Goal: Task Accomplishment & Management: Manage account settings

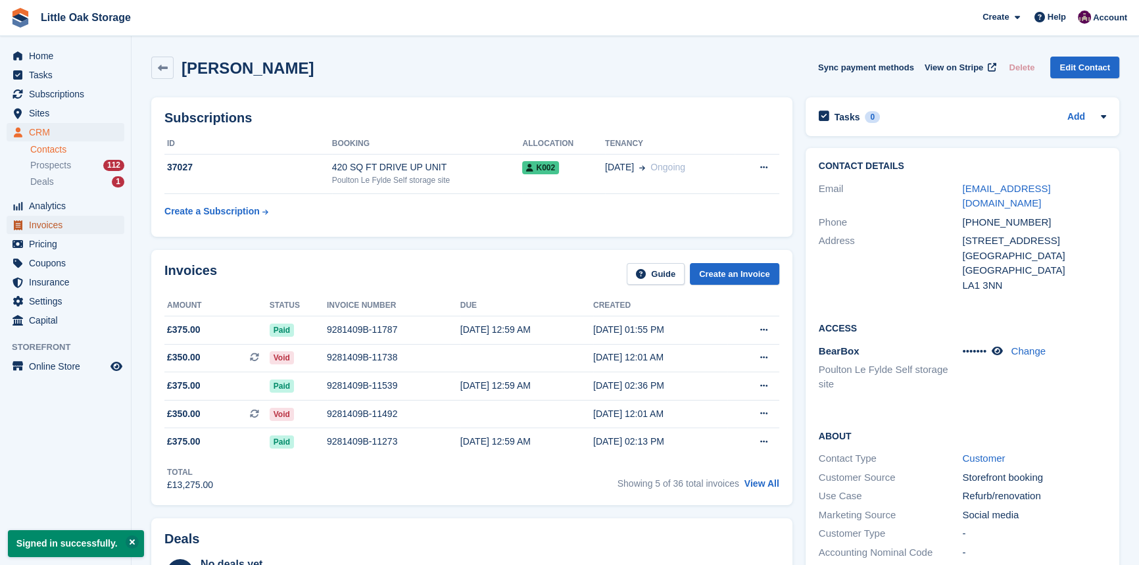
click at [26, 225] on link "Invoices" at bounding box center [66, 225] width 118 height 18
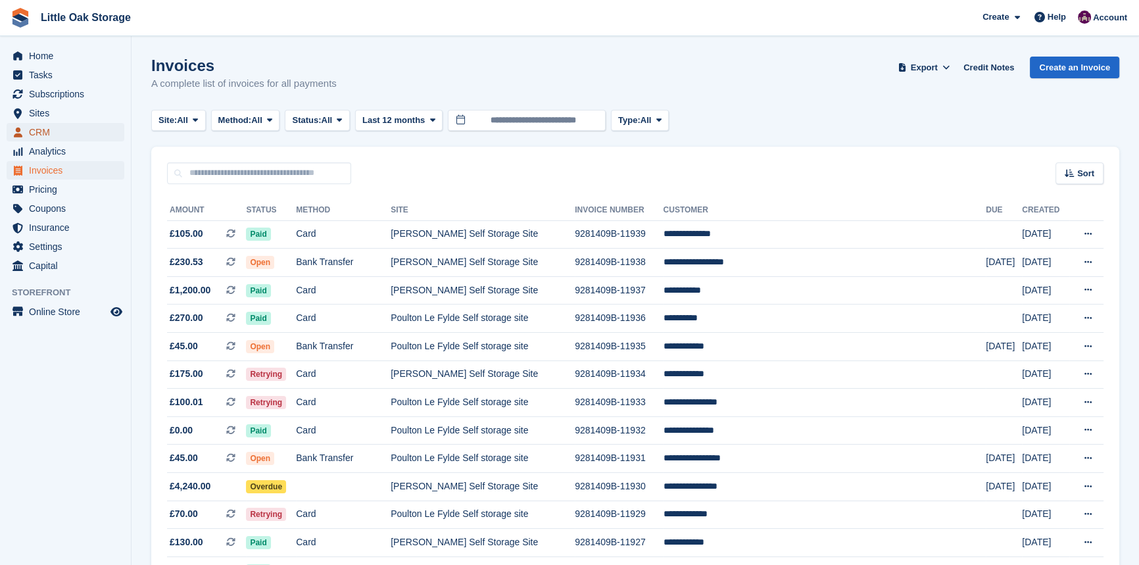
click at [45, 134] on span "CRM" at bounding box center [68, 132] width 79 height 18
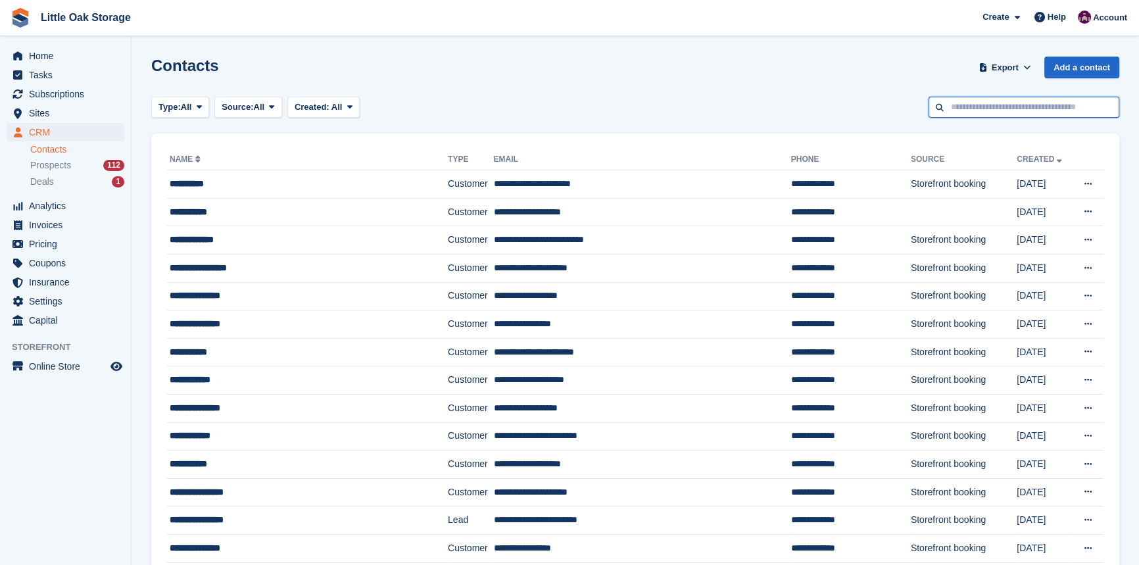
click at [999, 110] on input "text" at bounding box center [1023, 108] width 191 height 22
type input "*****"
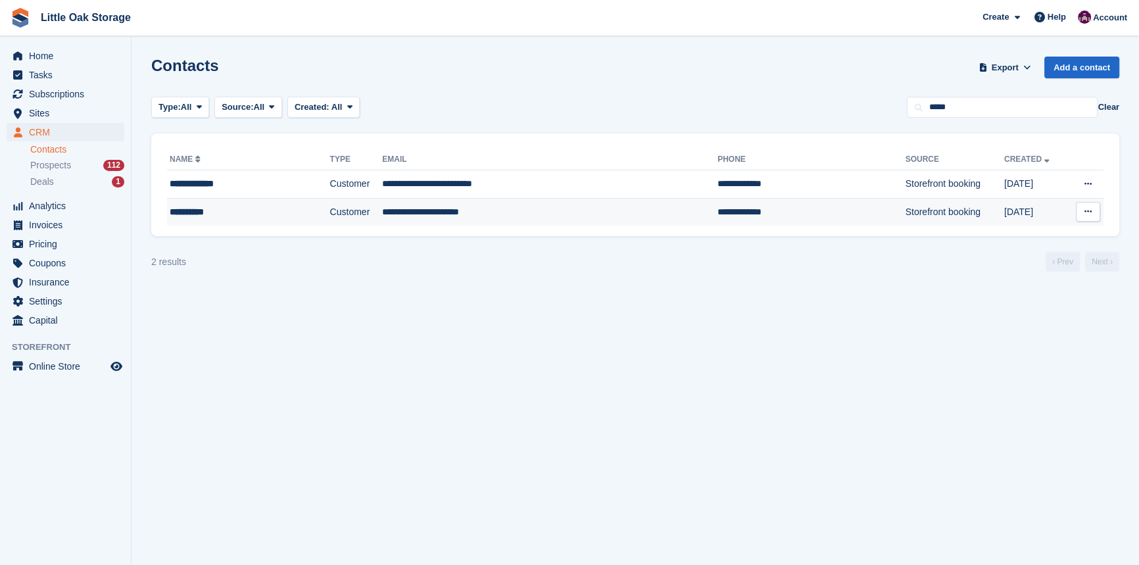
click at [330, 202] on td "Customer" at bounding box center [356, 212] width 53 height 28
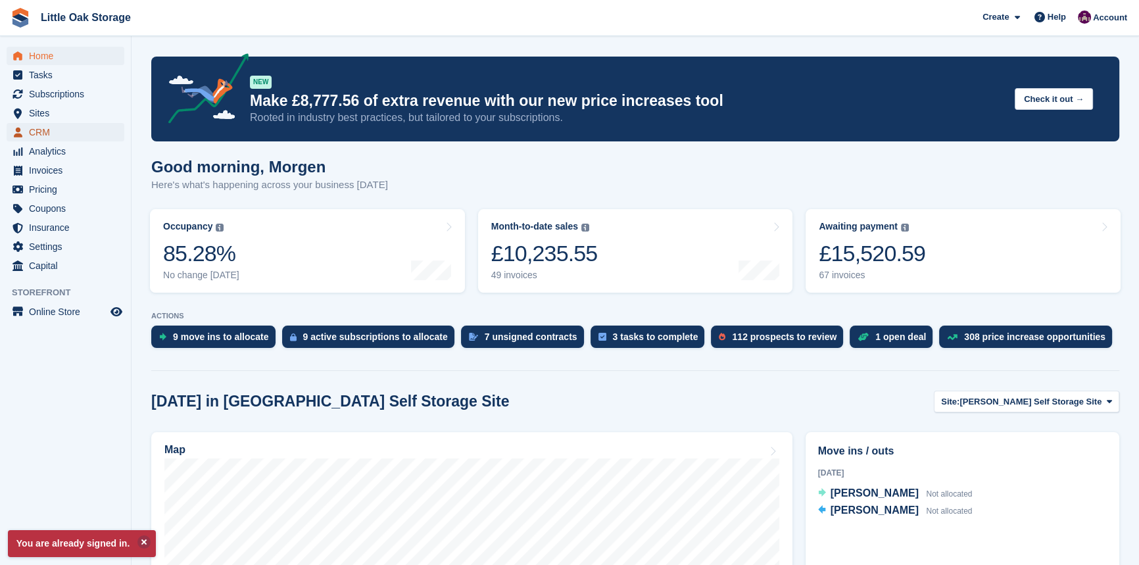
click at [32, 131] on span "CRM" at bounding box center [68, 132] width 79 height 18
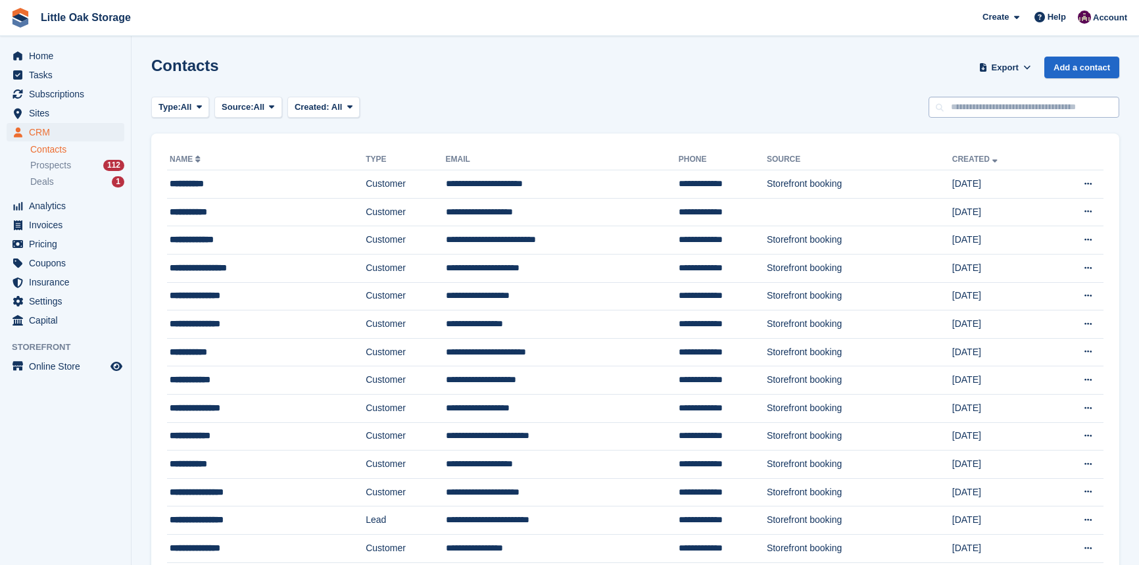
click at [1051, 103] on input "text" at bounding box center [1023, 108] width 191 height 22
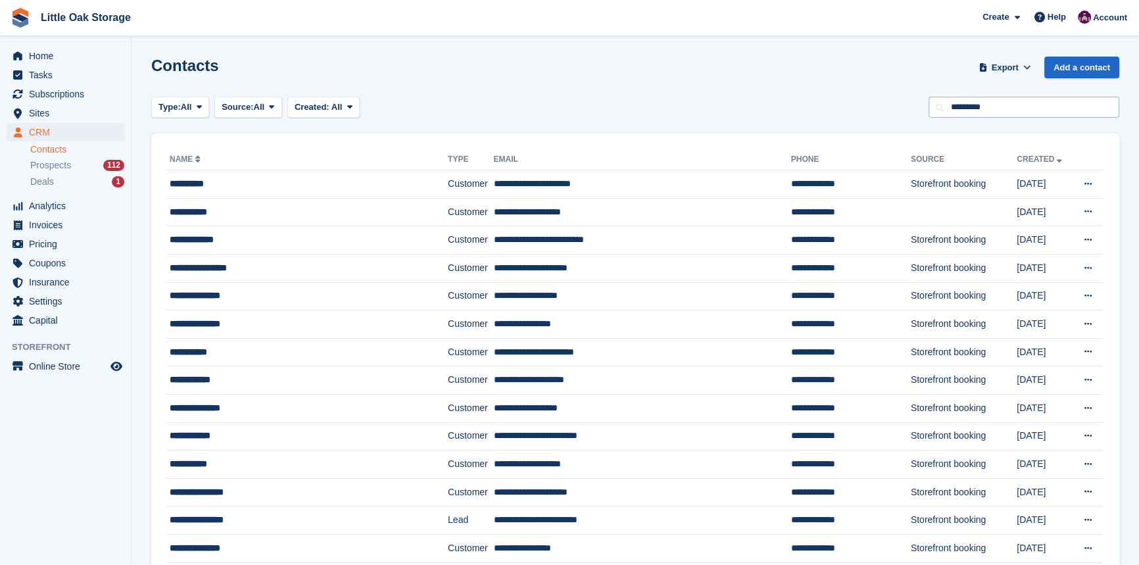
type input "*********"
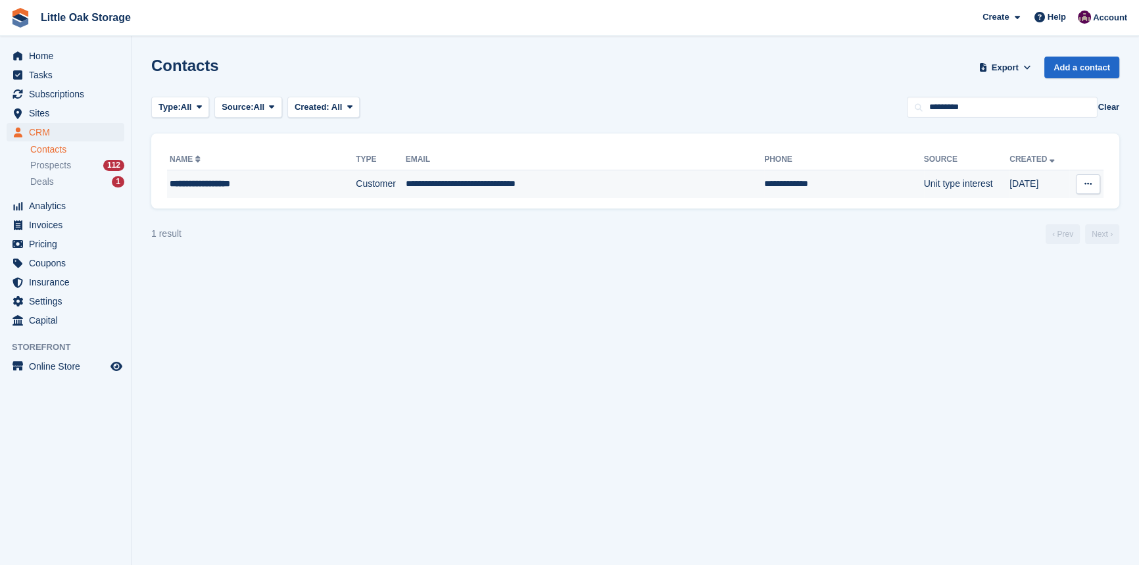
click at [434, 179] on td "**********" at bounding box center [585, 184] width 358 height 28
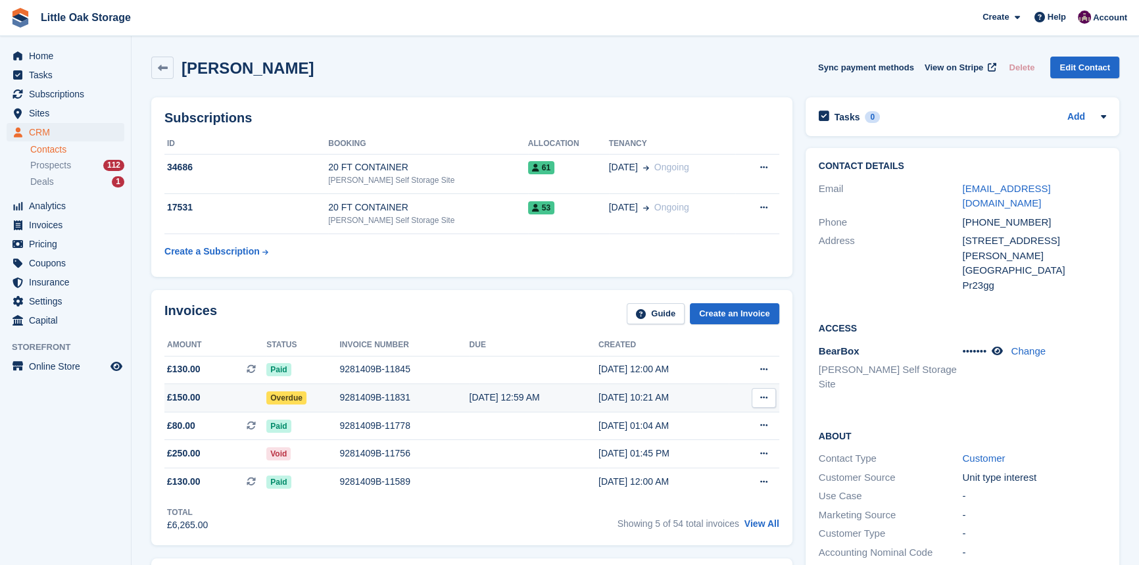
click at [434, 387] on td "9281409B-11831" at bounding box center [404, 398] width 130 height 28
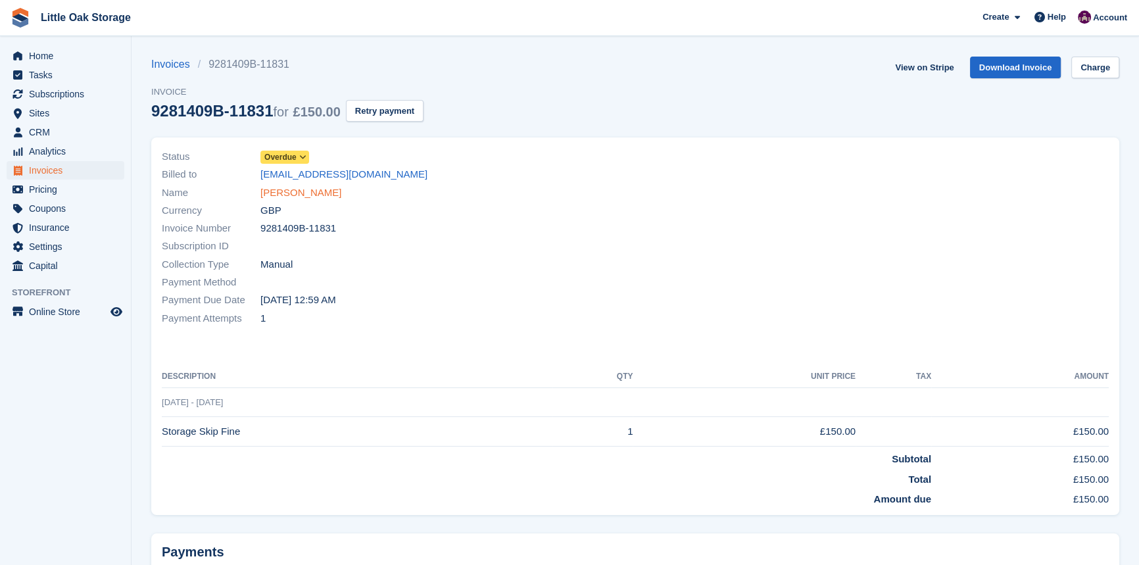
click at [289, 197] on link "[PERSON_NAME]" at bounding box center [300, 192] width 81 height 15
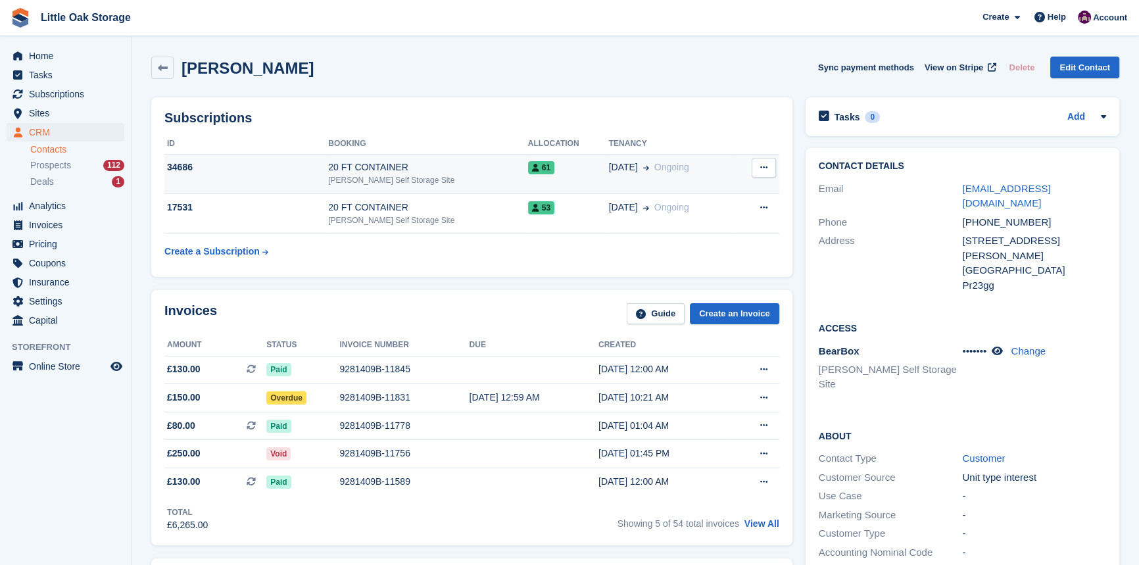
click at [569, 178] on td "61" at bounding box center [568, 174] width 81 height 40
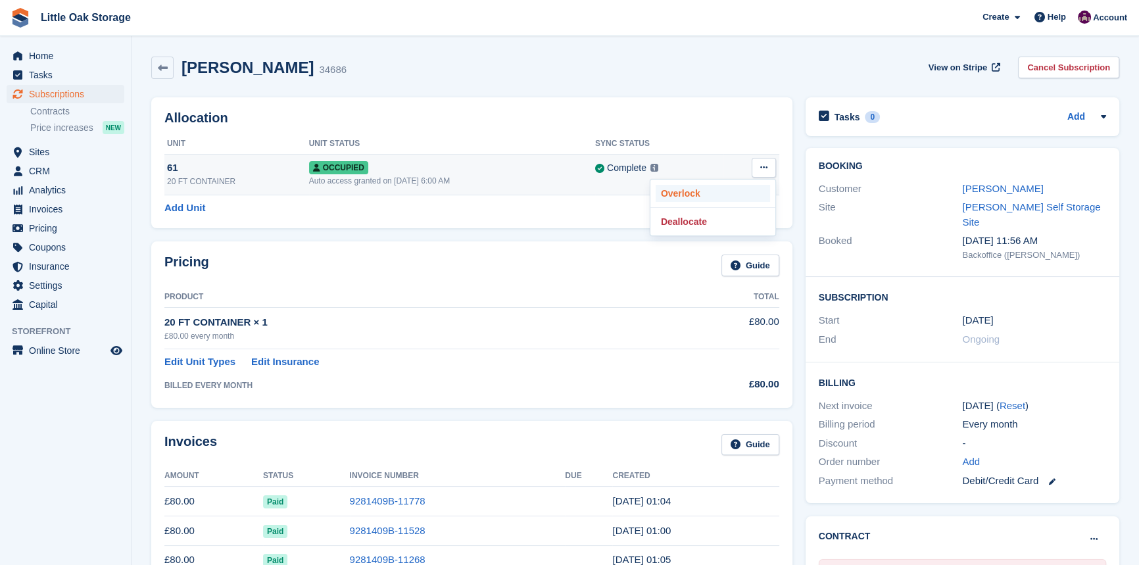
click at [706, 201] on p "Overlock" at bounding box center [712, 193] width 114 height 17
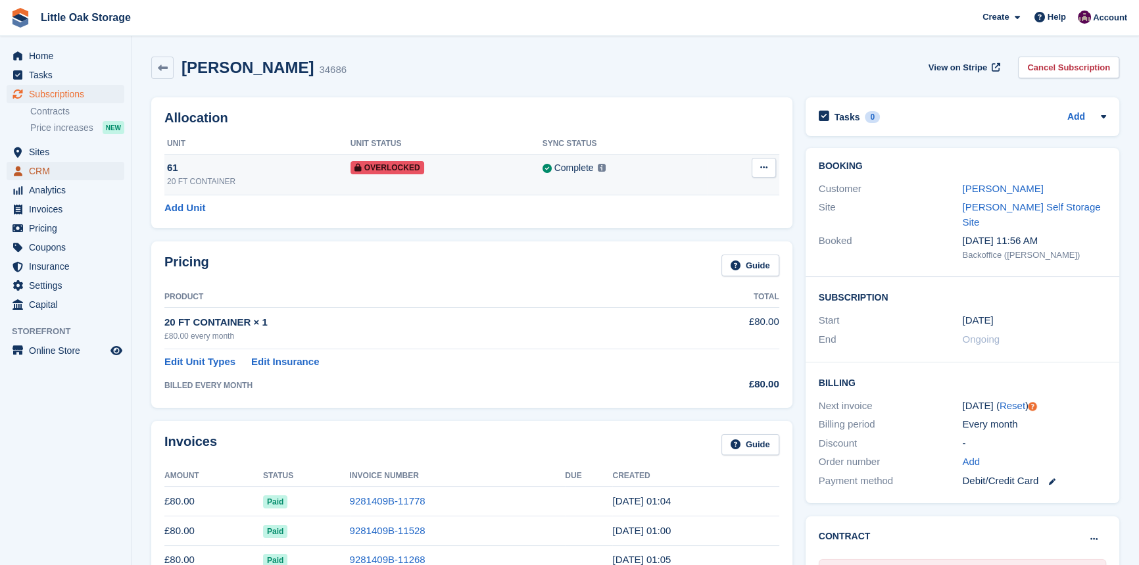
drag, startPoint x: 54, startPoint y: 171, endPoint x: 281, endPoint y: 158, distance: 227.8
click at [54, 171] on span "CRM" at bounding box center [68, 171] width 79 height 18
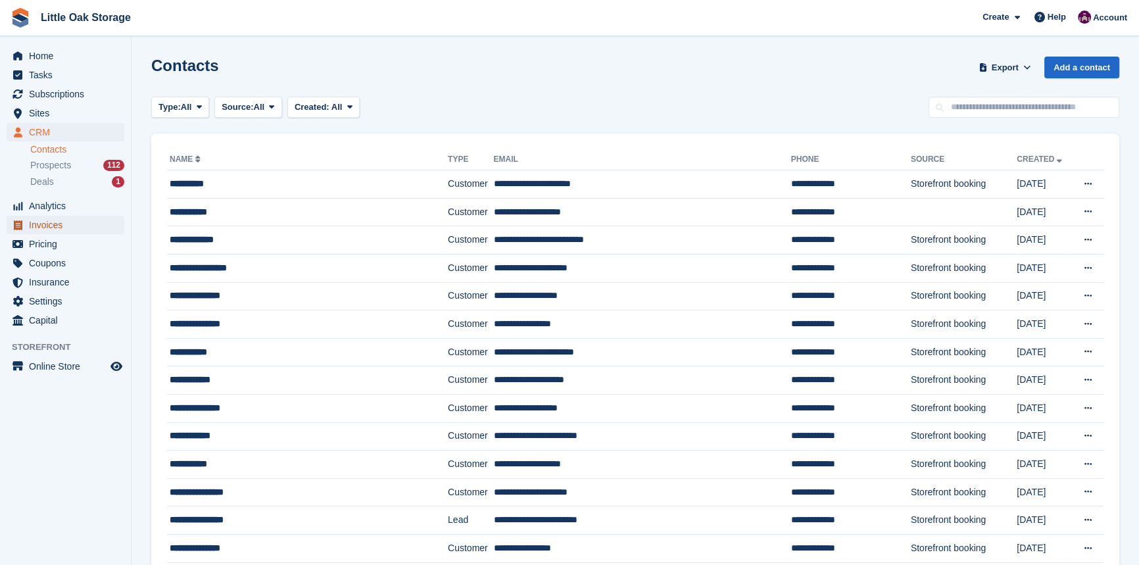
drag, startPoint x: 46, startPoint y: 225, endPoint x: 49, endPoint y: 215, distance: 10.4
click at [46, 225] on span "Invoices" at bounding box center [68, 225] width 79 height 18
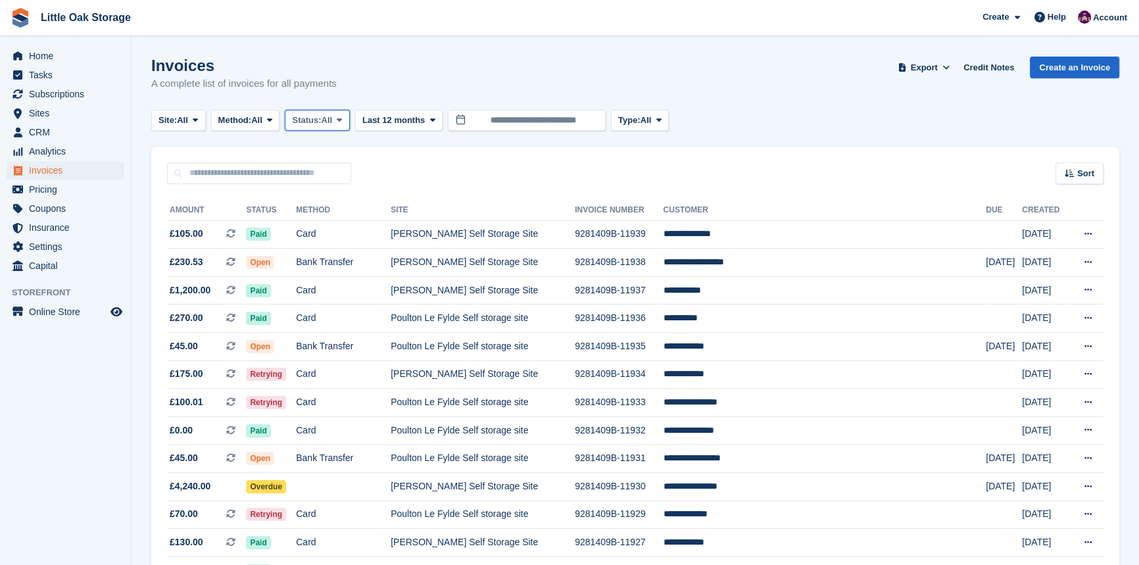
click at [315, 122] on span "Status:" at bounding box center [306, 120] width 29 height 13
click at [355, 227] on link "Open" at bounding box center [348, 222] width 114 height 24
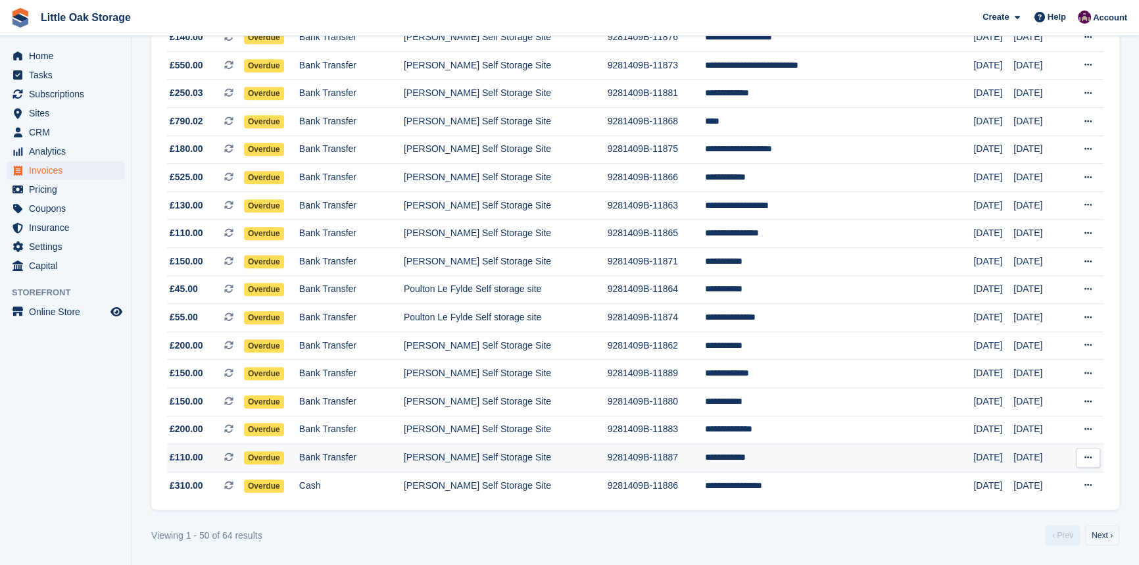
scroll to position [1135, 0]
click at [1105, 537] on link "Next ›" at bounding box center [1102, 535] width 34 height 20
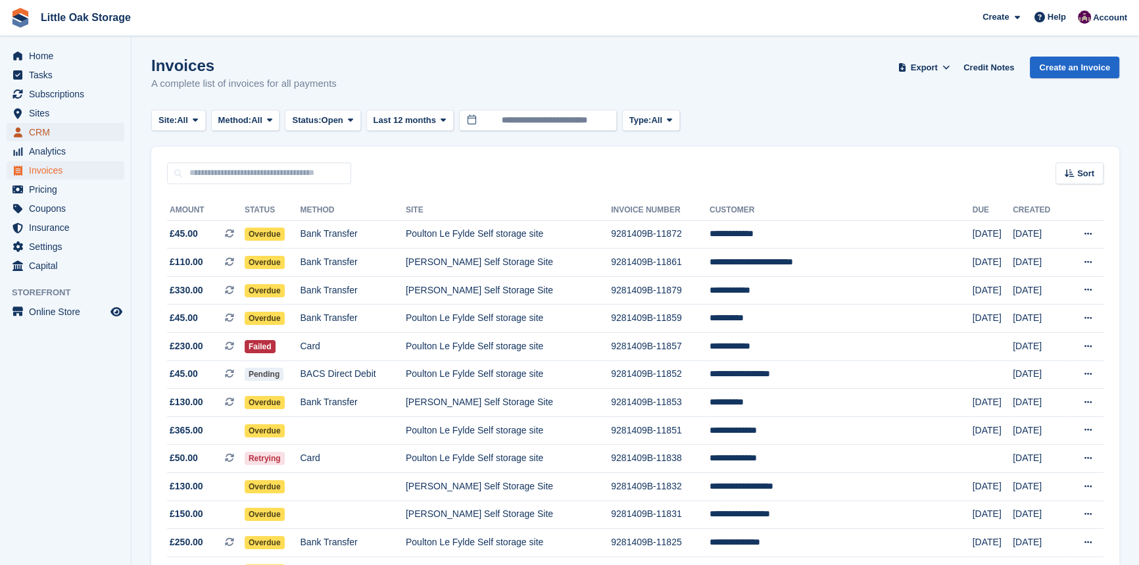
click at [56, 129] on span "CRM" at bounding box center [68, 132] width 79 height 18
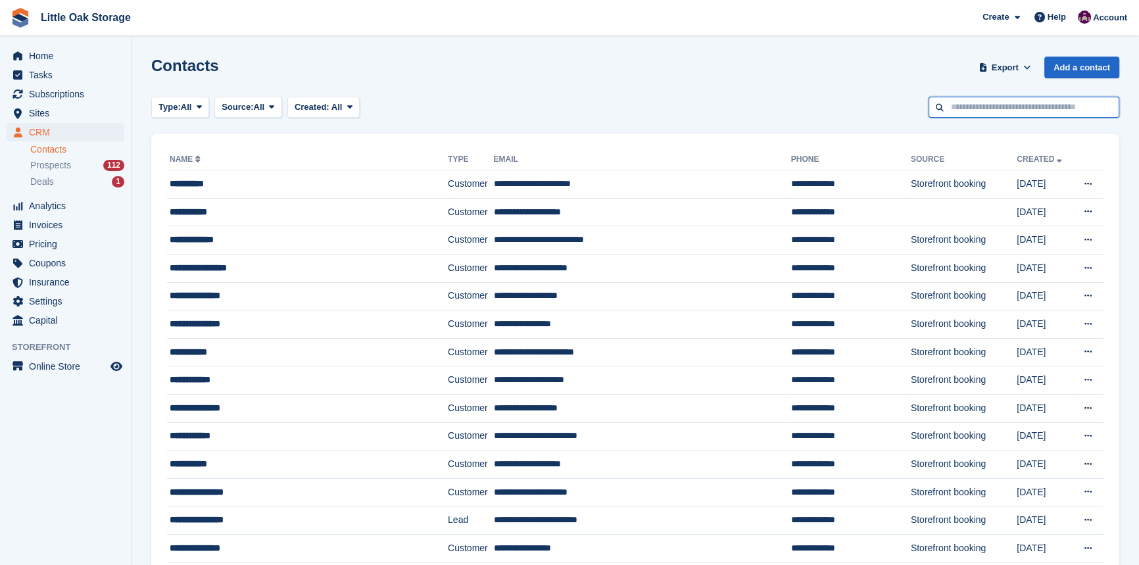
click at [986, 105] on input "text" at bounding box center [1023, 108] width 191 height 22
type input "*****"
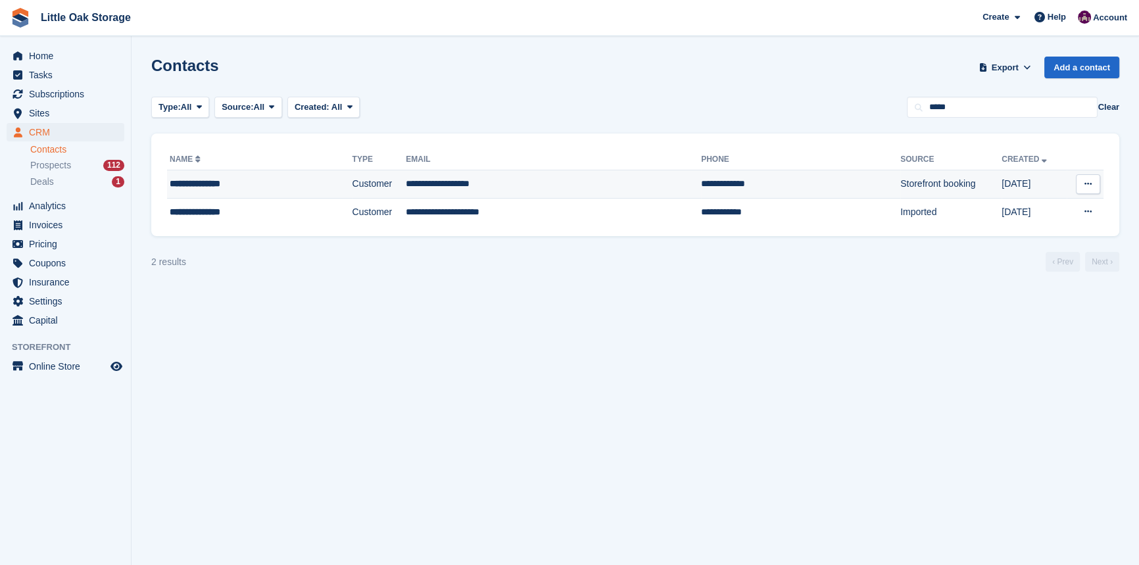
click at [406, 178] on td "**********" at bounding box center [553, 184] width 295 height 28
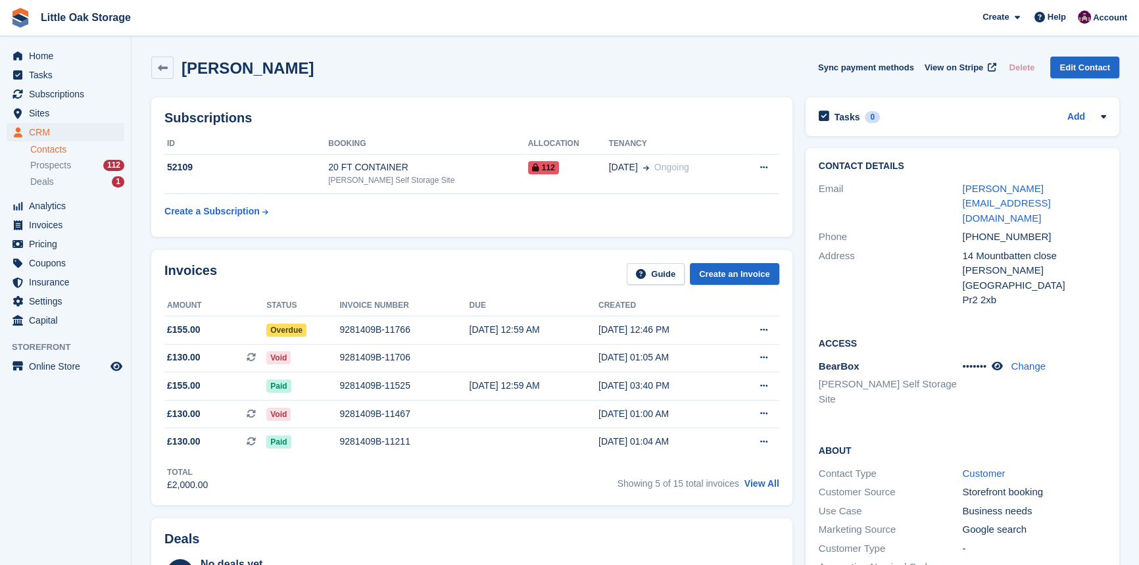
click at [428, 330] on div "9281409B-11766" at bounding box center [404, 330] width 130 height 14
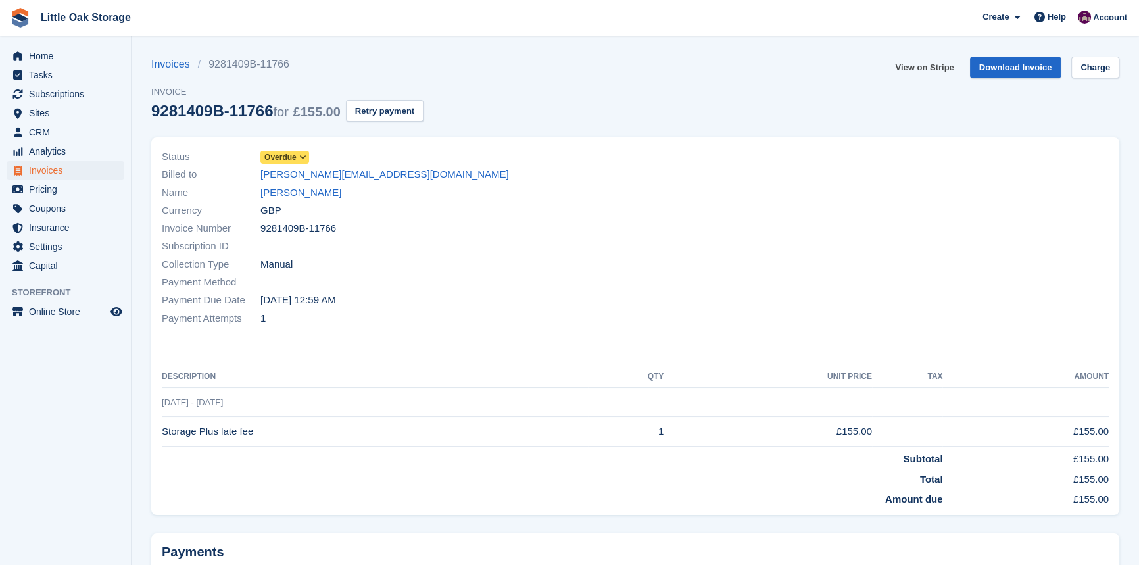
click at [926, 70] on link "View on Stripe" at bounding box center [924, 68] width 69 height 22
click at [279, 191] on link "Isaac Amin" at bounding box center [300, 192] width 81 height 15
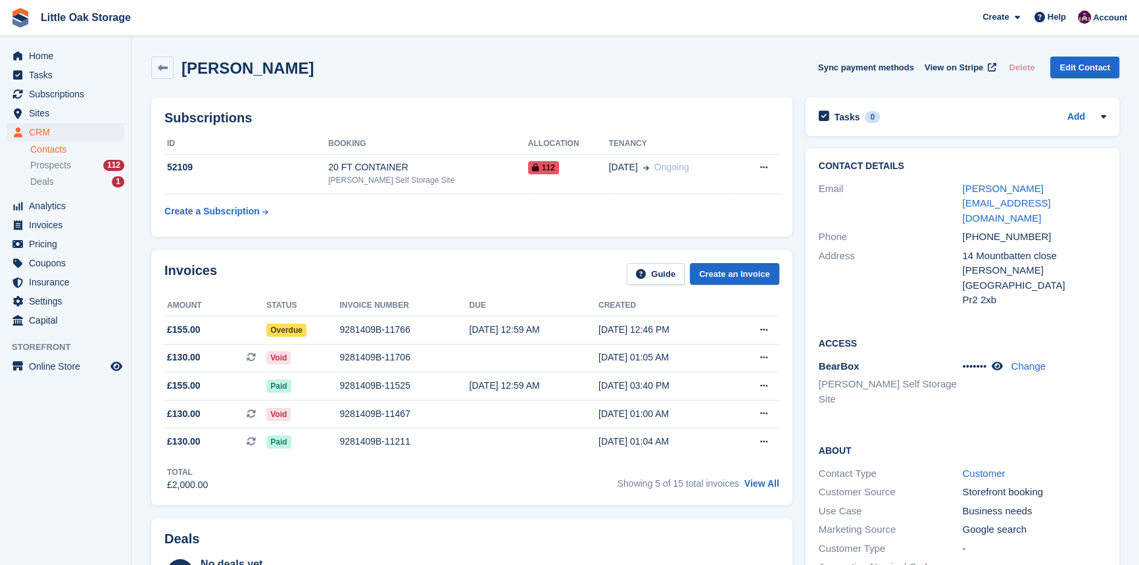
click at [46, 149] on link "Contacts" at bounding box center [77, 149] width 94 height 12
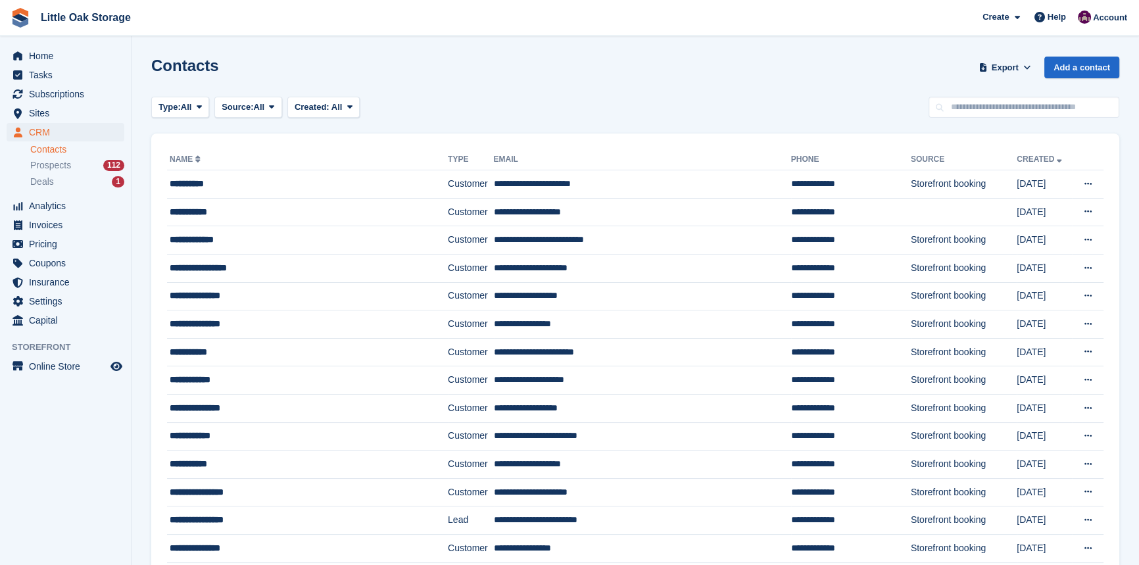
click at [984, 112] on input "text" at bounding box center [1023, 108] width 191 height 22
type input "*****"
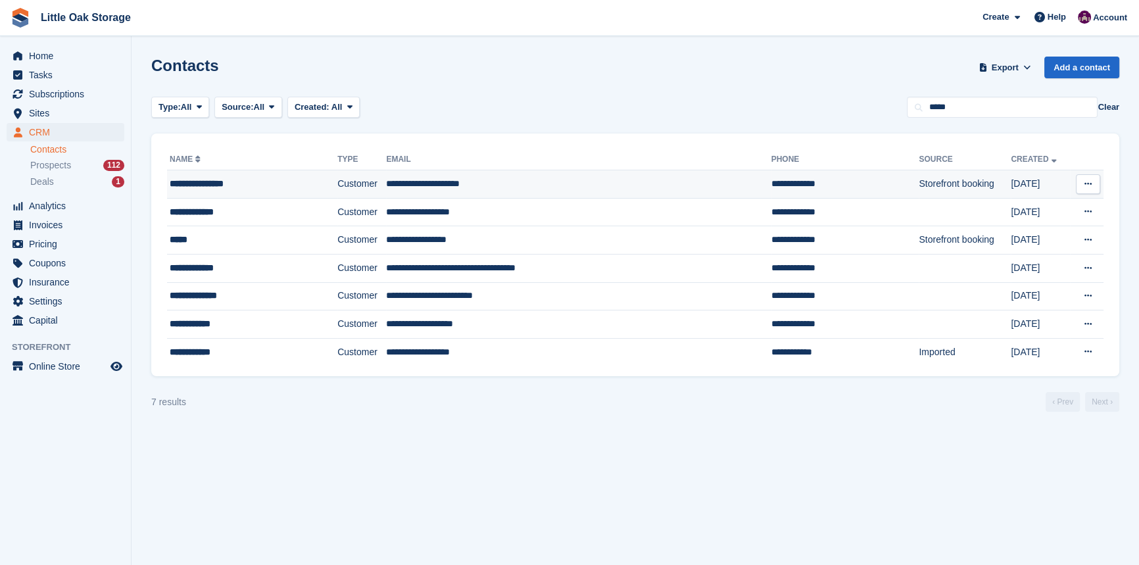
click at [511, 193] on td "**********" at bounding box center [578, 184] width 385 height 28
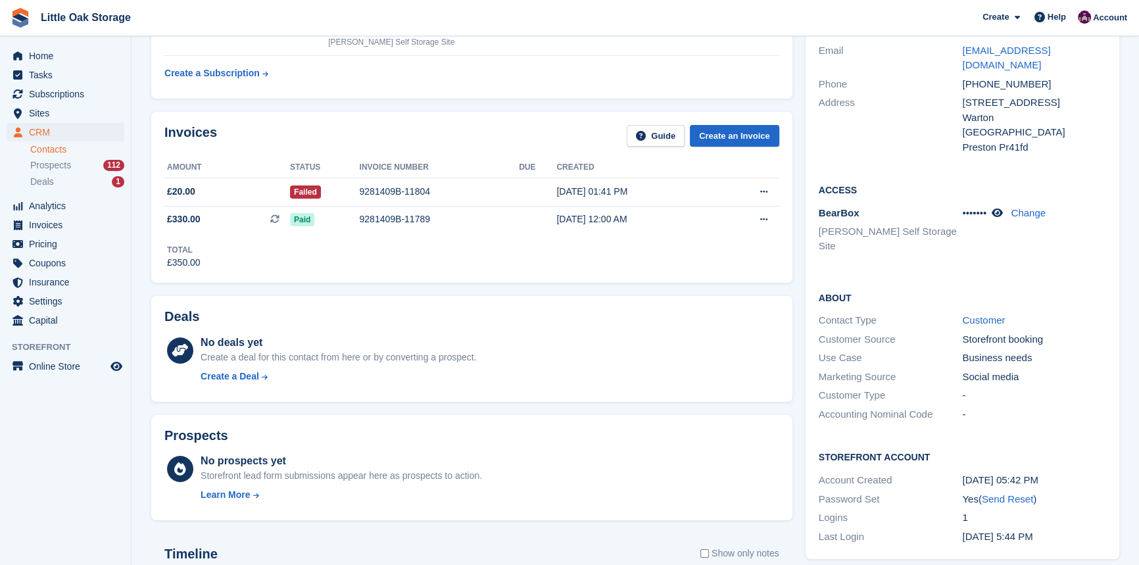
scroll to position [239, 0]
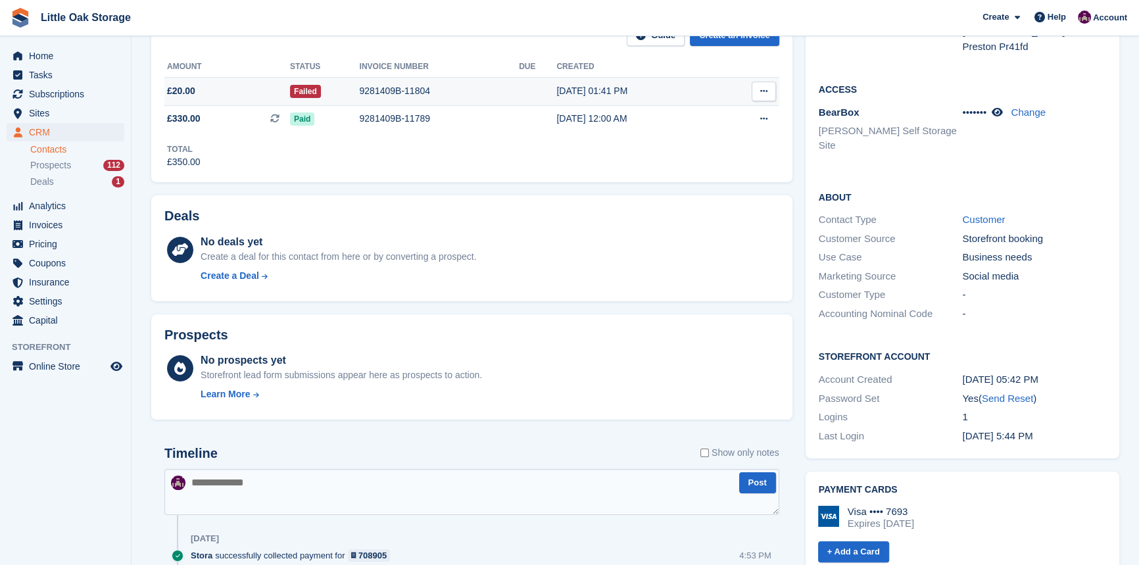
click at [525, 99] on td at bounding box center [537, 91] width 37 height 28
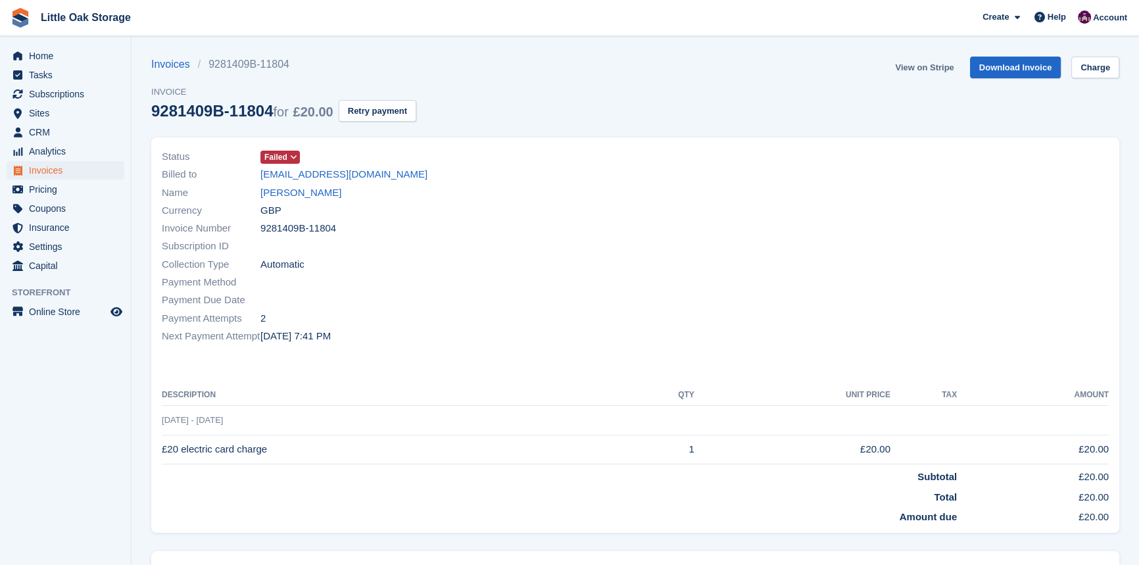
drag, startPoint x: 0, startPoint y: 0, endPoint x: 941, endPoint y: 61, distance: 942.8
click at [941, 61] on link "View on Stripe" at bounding box center [924, 68] width 69 height 22
click at [323, 194] on link "[PERSON_NAME]" at bounding box center [300, 192] width 81 height 15
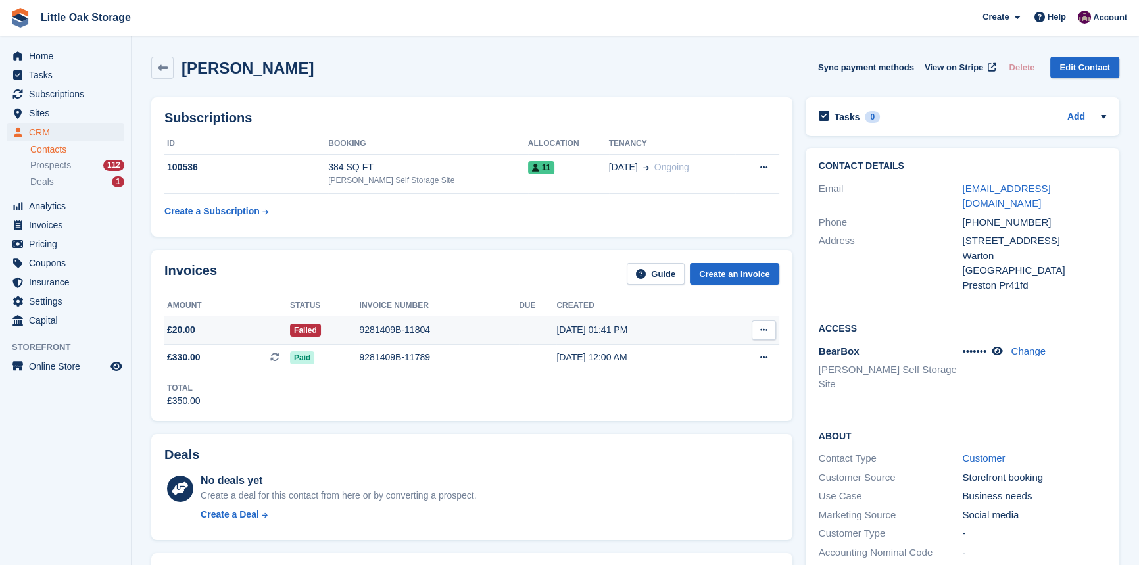
click at [496, 331] on div "9281409B-11804" at bounding box center [439, 330] width 160 height 14
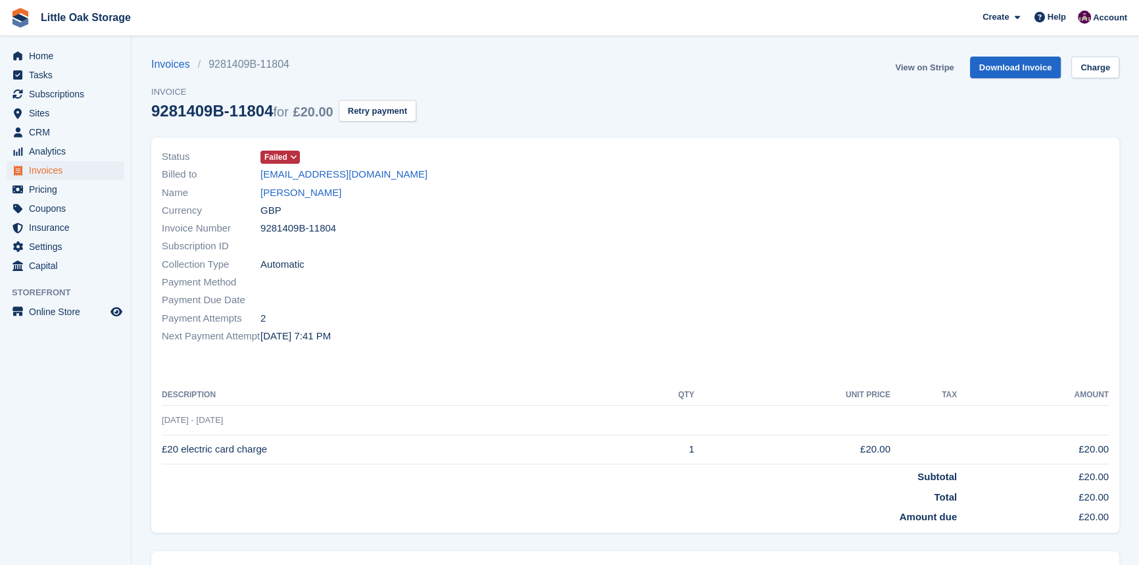
click at [937, 61] on link "View on Stripe" at bounding box center [924, 68] width 69 height 22
click at [51, 133] on span "CRM" at bounding box center [68, 132] width 79 height 18
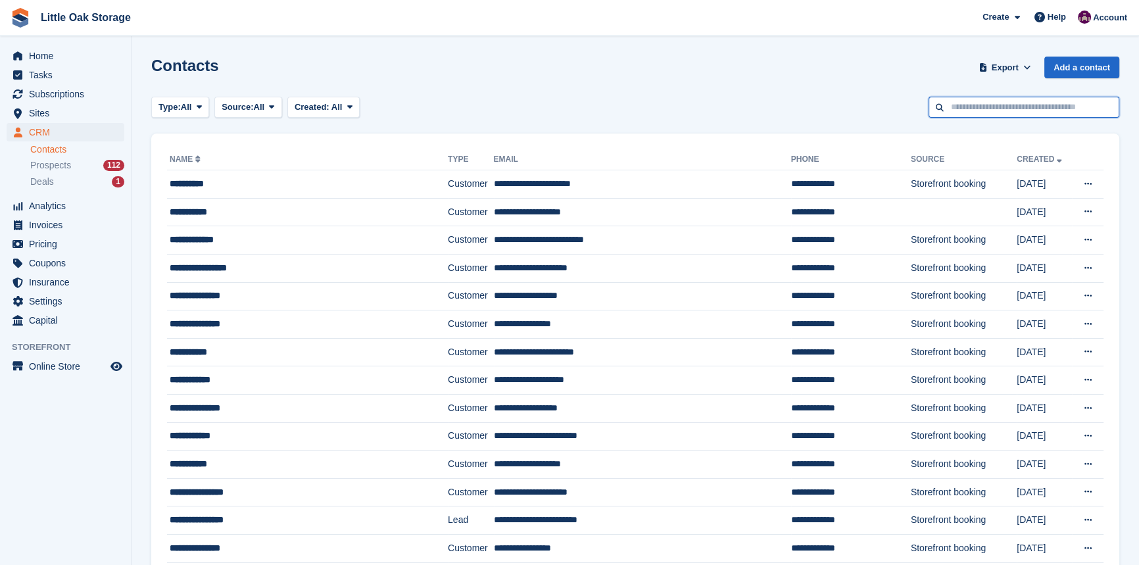
click at [1005, 117] on input "text" at bounding box center [1023, 108] width 191 height 22
type input "*******"
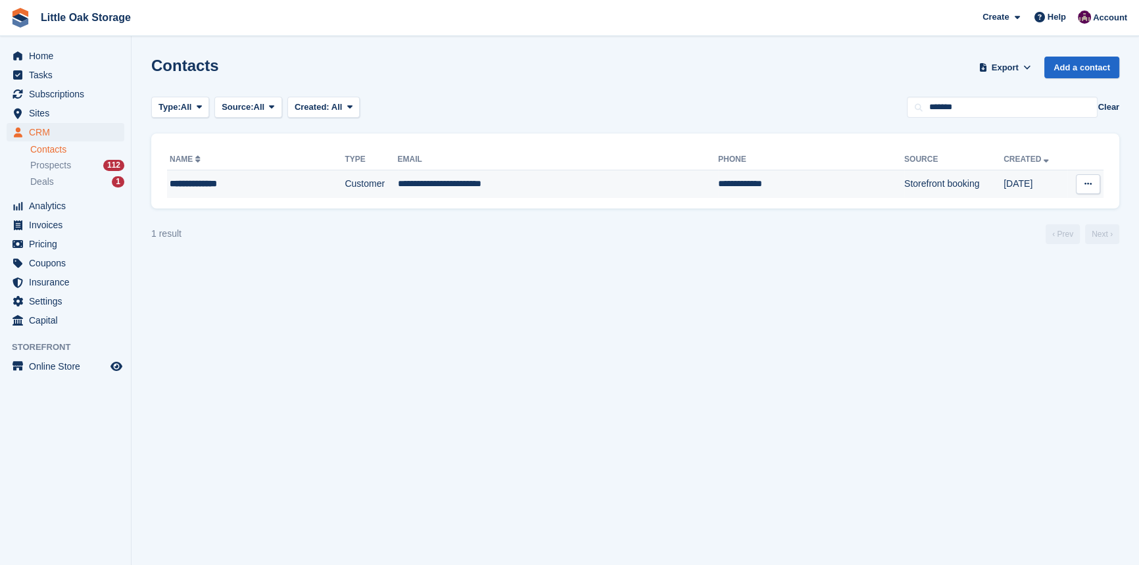
click at [433, 189] on td "**********" at bounding box center [558, 184] width 320 height 28
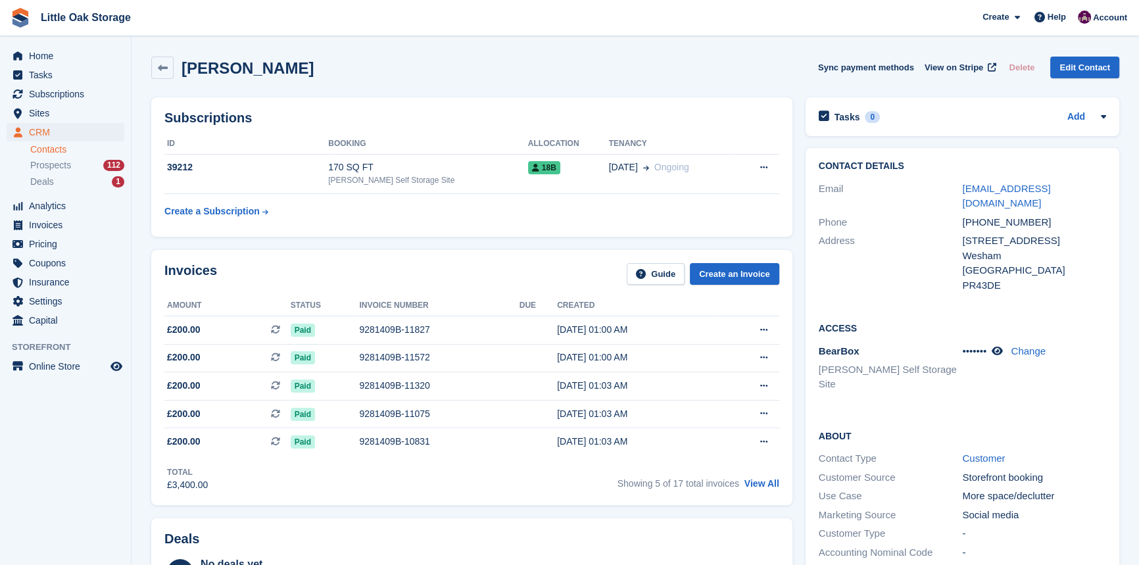
click at [53, 147] on link "Contacts" at bounding box center [77, 149] width 94 height 12
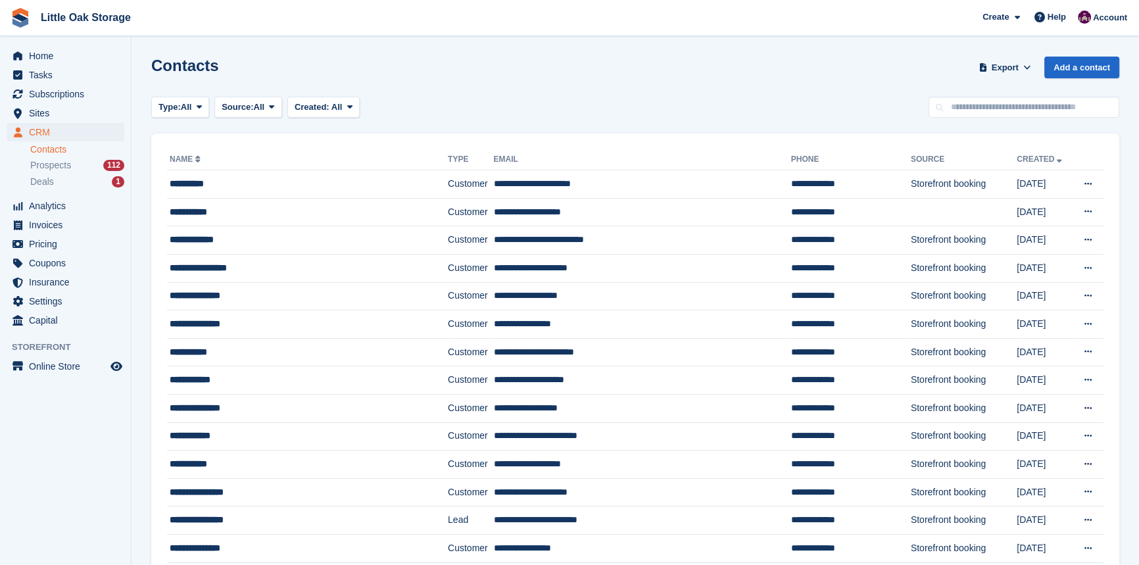
click at [1052, 91] on div "Contacts Export Export Contacts Export a CSV of all Contacts which match the cu…" at bounding box center [635, 75] width 968 height 37
click at [1050, 116] on input "text" at bounding box center [1023, 108] width 191 height 22
type input "****"
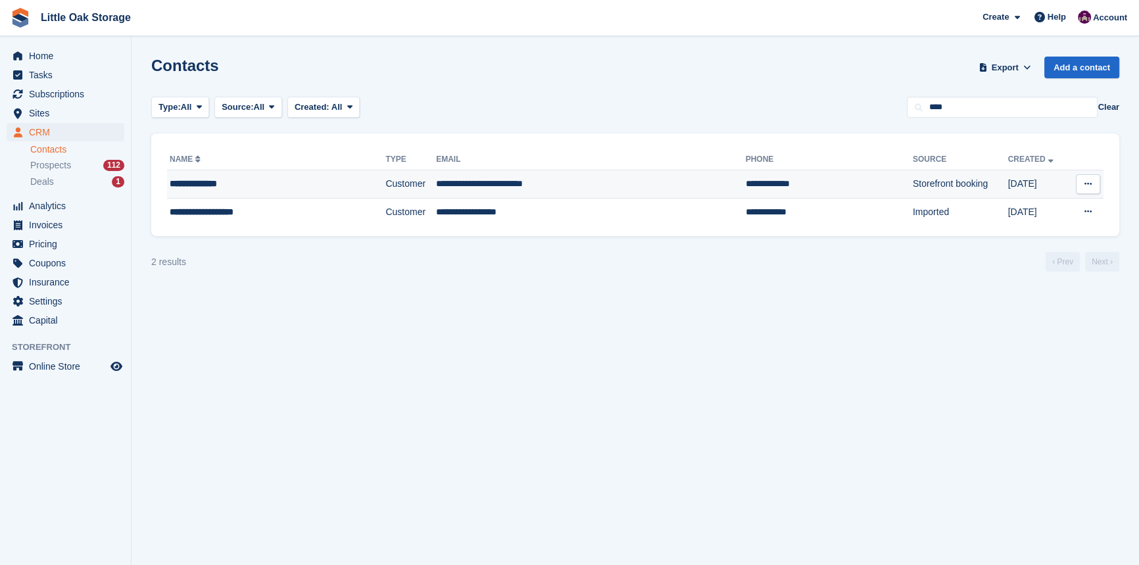
click at [565, 184] on td "**********" at bounding box center [590, 184] width 309 height 28
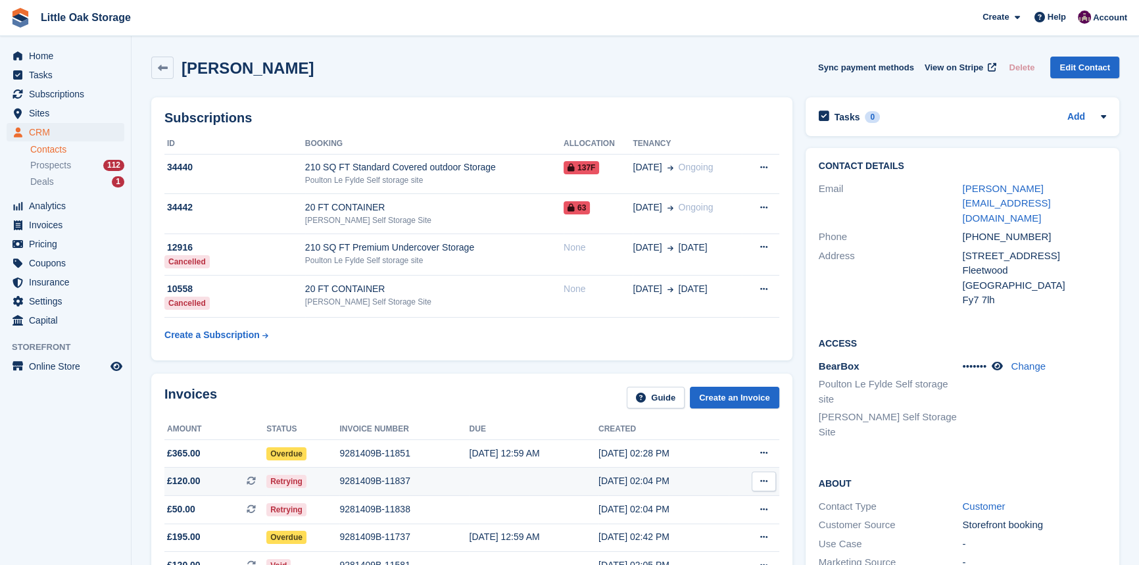
click at [398, 492] on td "9281409B-11837" at bounding box center [404, 481] width 130 height 28
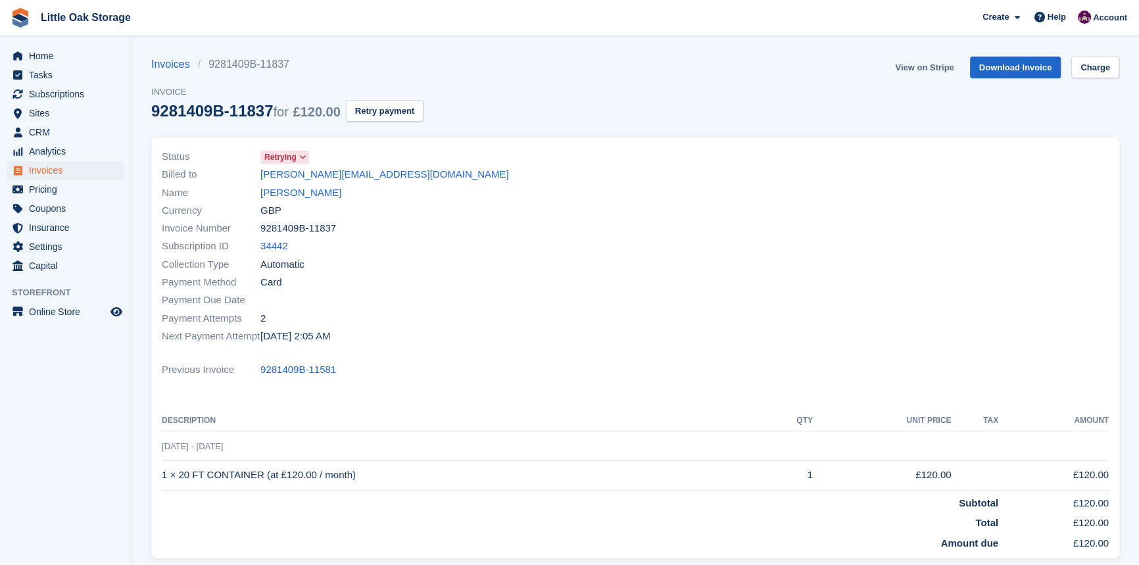
click at [944, 70] on link "View on Stripe" at bounding box center [924, 68] width 69 height 22
click at [299, 190] on link "[PERSON_NAME]" at bounding box center [300, 192] width 81 height 15
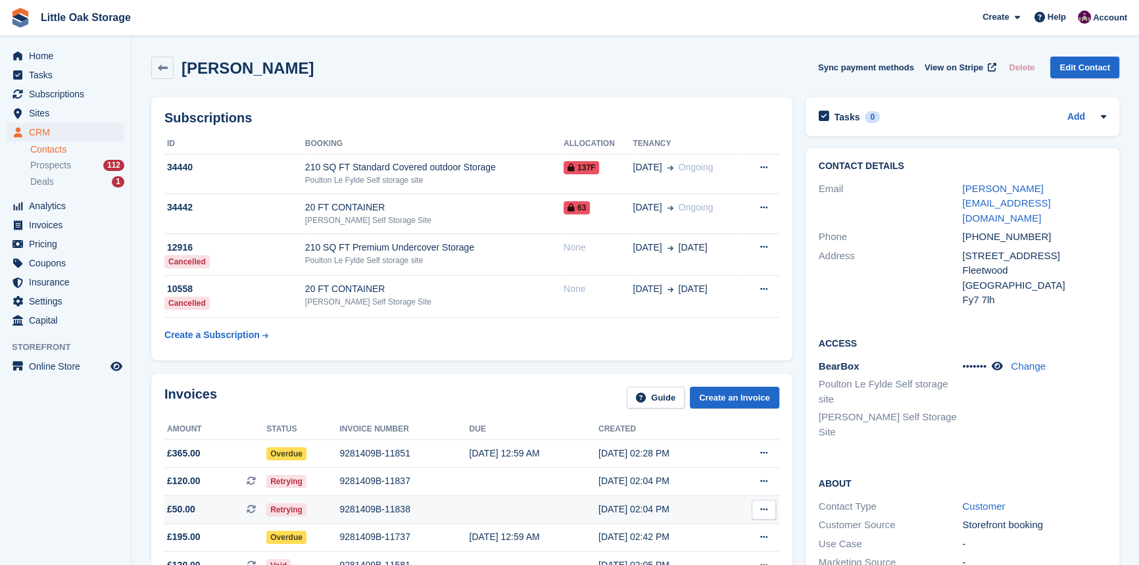
click at [321, 513] on div "Retrying" at bounding box center [302, 509] width 73 height 14
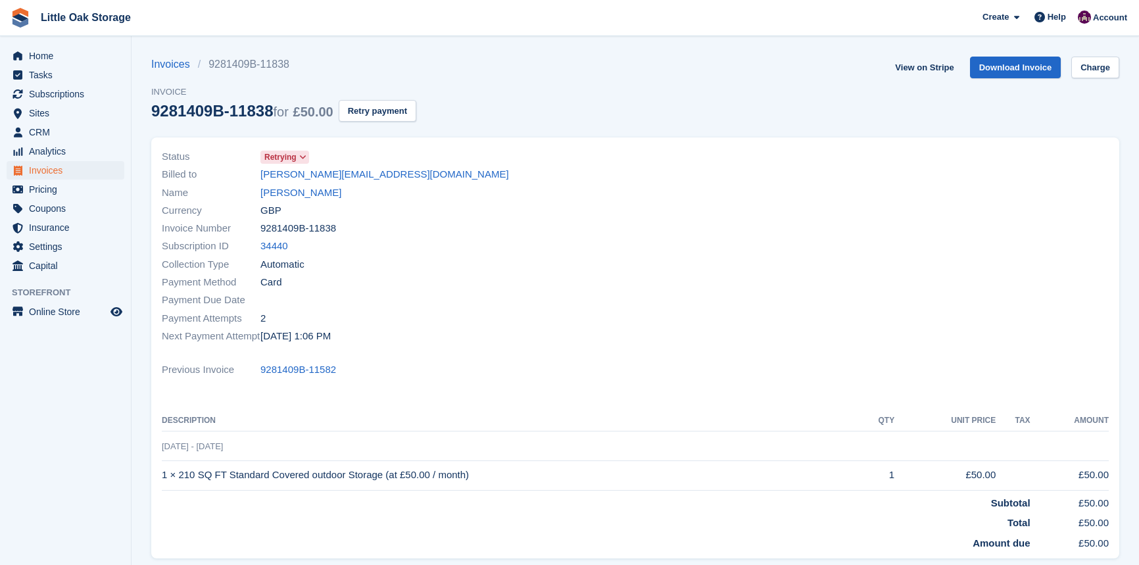
click at [942, 66] on link "View on Stripe" at bounding box center [924, 68] width 69 height 22
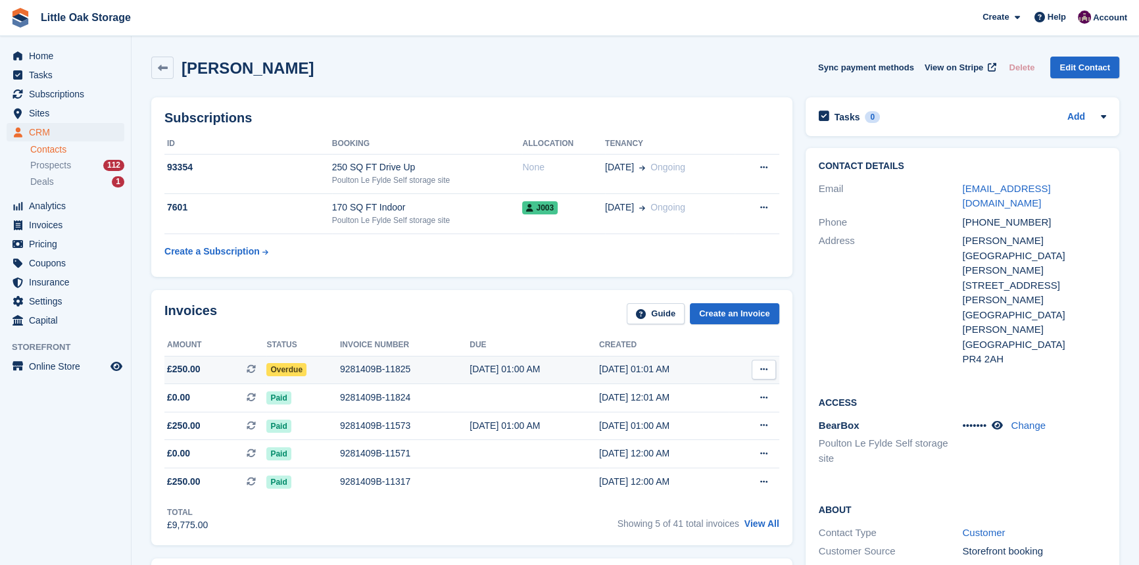
click at [369, 364] on div "9281409B-11825" at bounding box center [405, 369] width 130 height 14
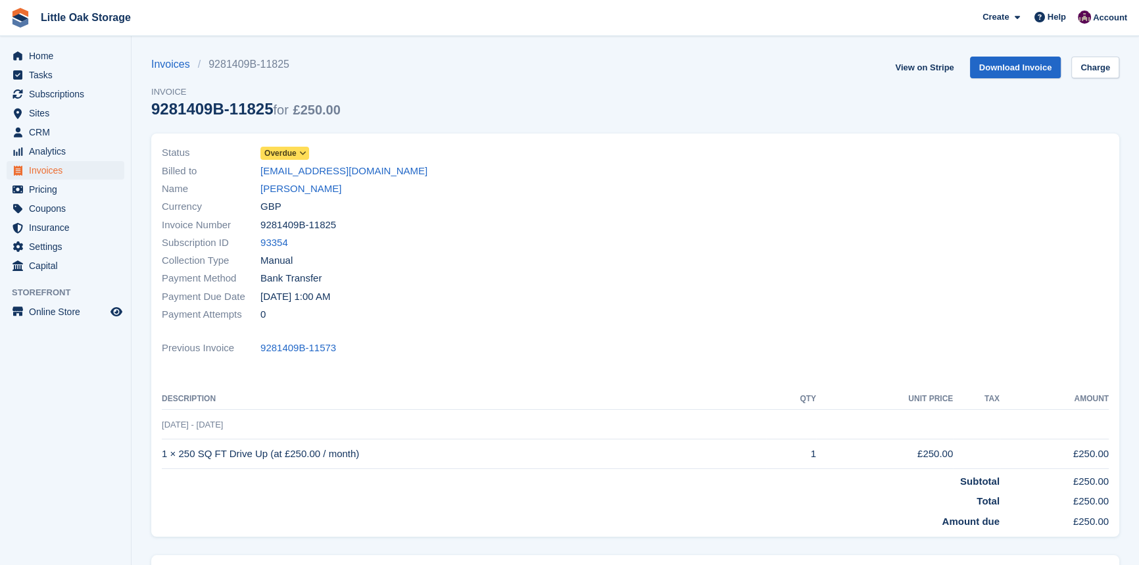
click at [279, 147] on span "Overdue" at bounding box center [280, 153] width 32 height 12
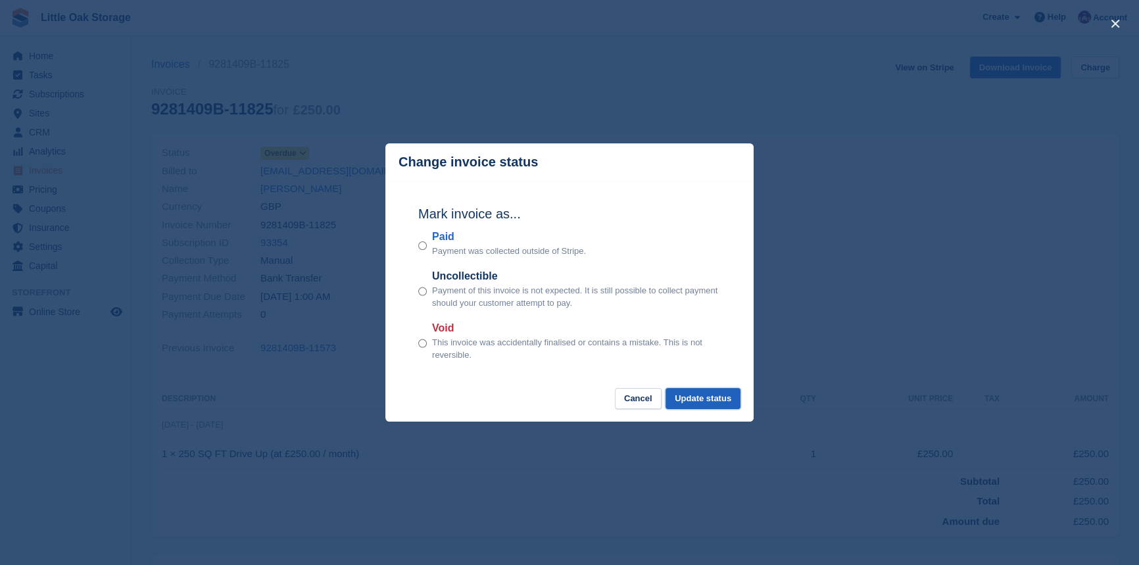
click at [709, 396] on button "Update status" at bounding box center [702, 399] width 75 height 22
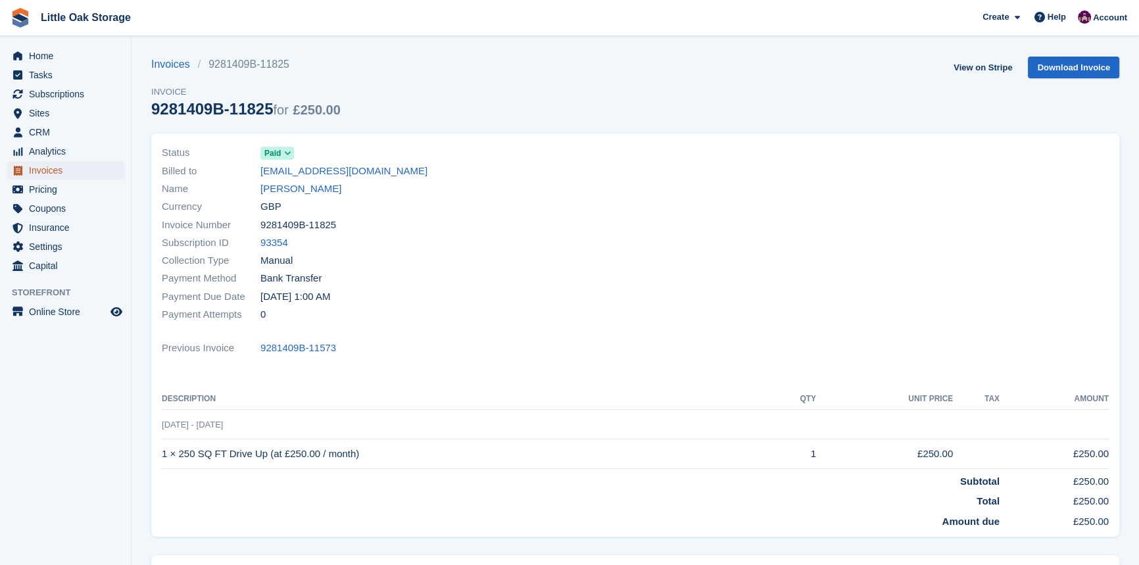
click at [57, 174] on span "Invoices" at bounding box center [68, 170] width 79 height 18
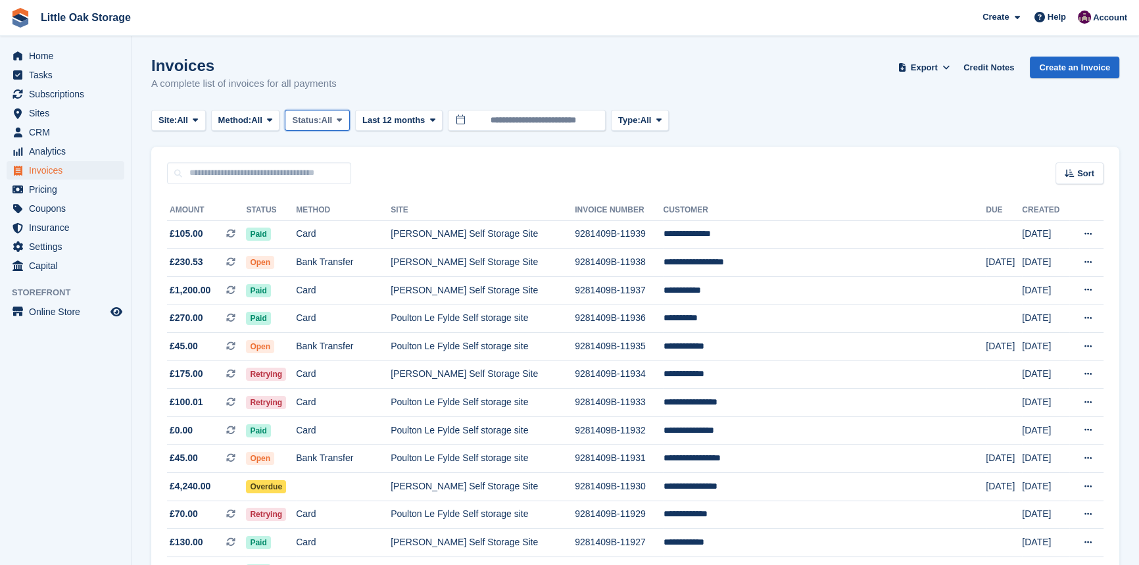
click at [329, 121] on span "All" at bounding box center [327, 120] width 11 height 13
click at [331, 216] on link "Open" at bounding box center [348, 222] width 114 height 24
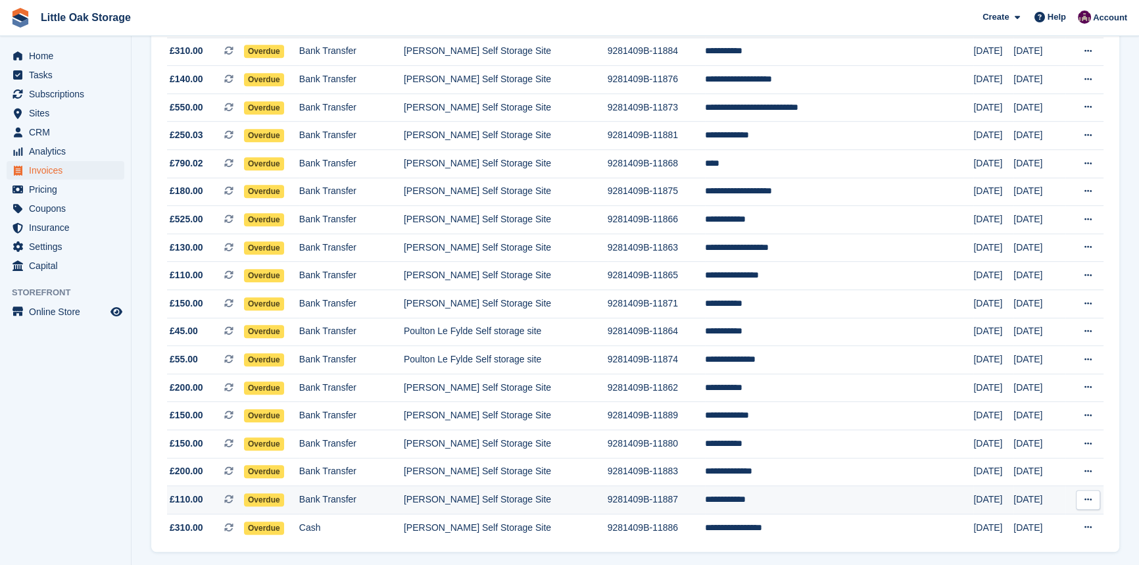
scroll to position [1141, 0]
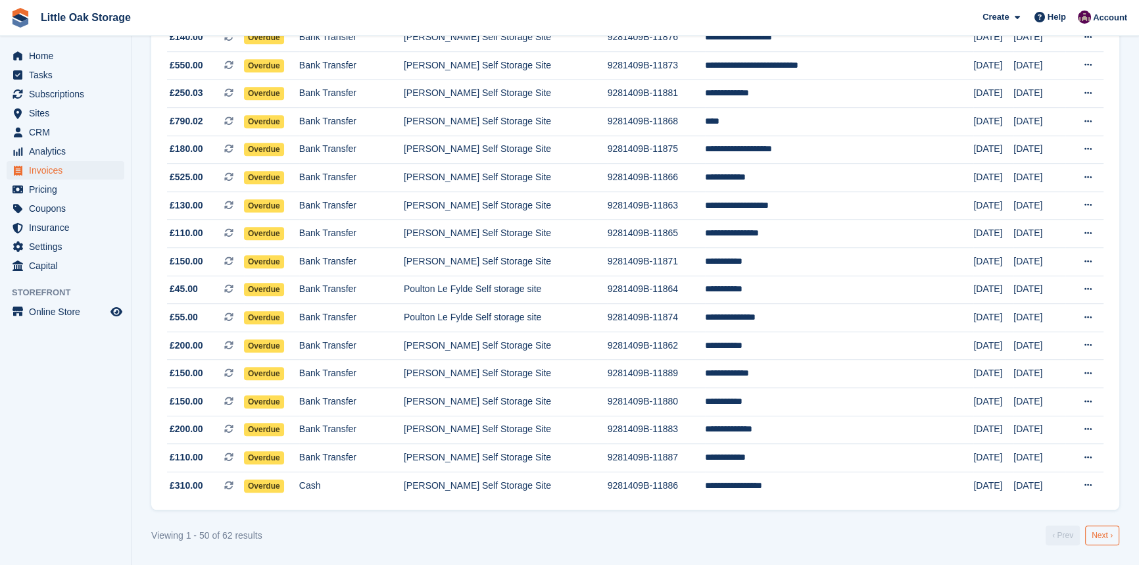
click at [1103, 533] on link "Next ›" at bounding box center [1102, 535] width 34 height 20
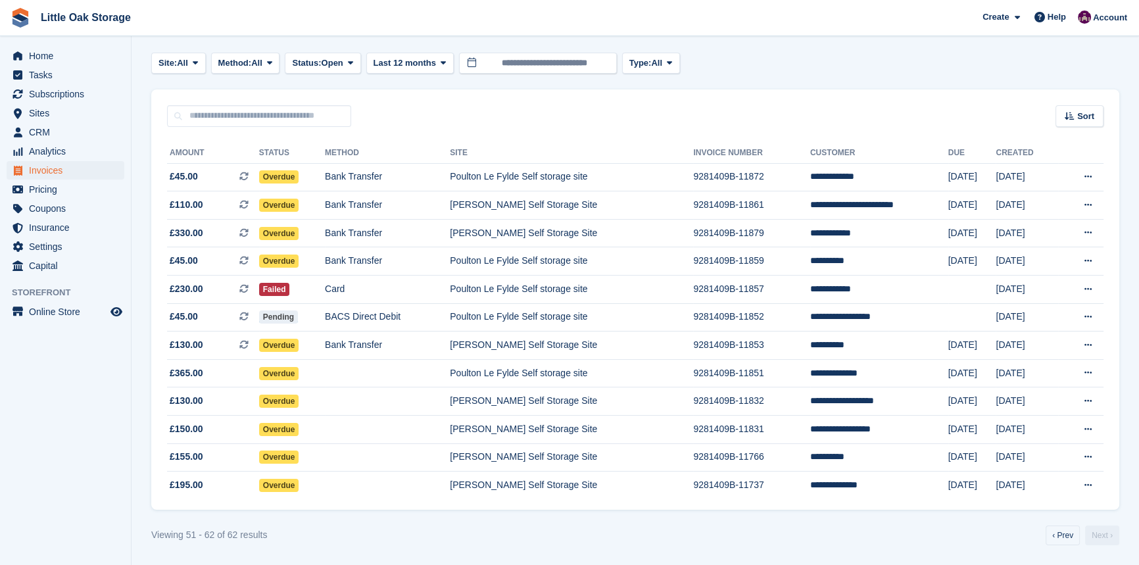
scroll to position [61, 0]
